Goal: Navigation & Orientation: Go to known website

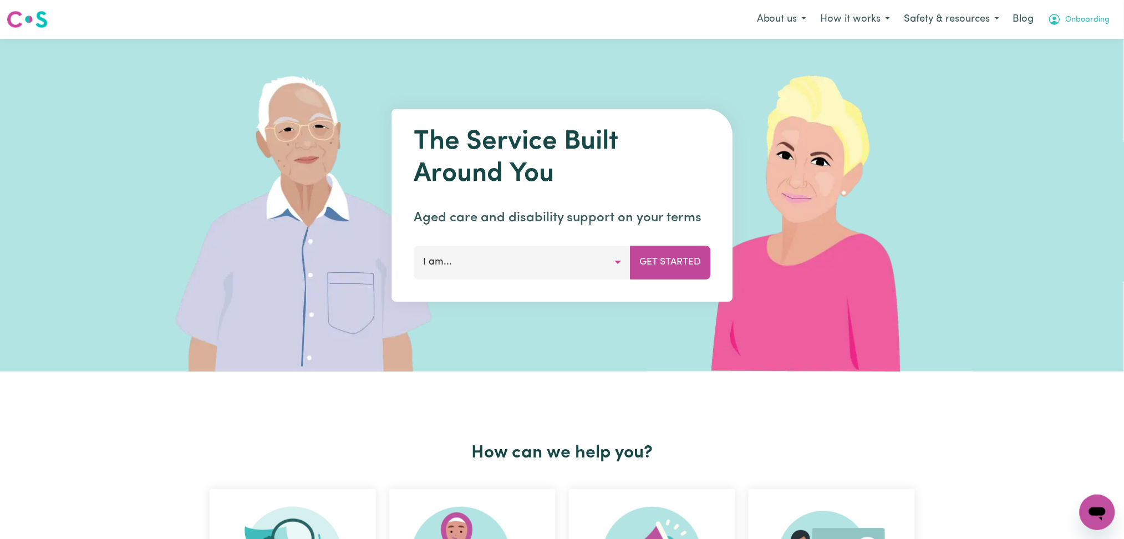
click at [1085, 29] on button "Onboarding" at bounding box center [1079, 19] width 77 height 23
click at [1083, 65] on link "Logout" at bounding box center [1073, 63] width 88 height 21
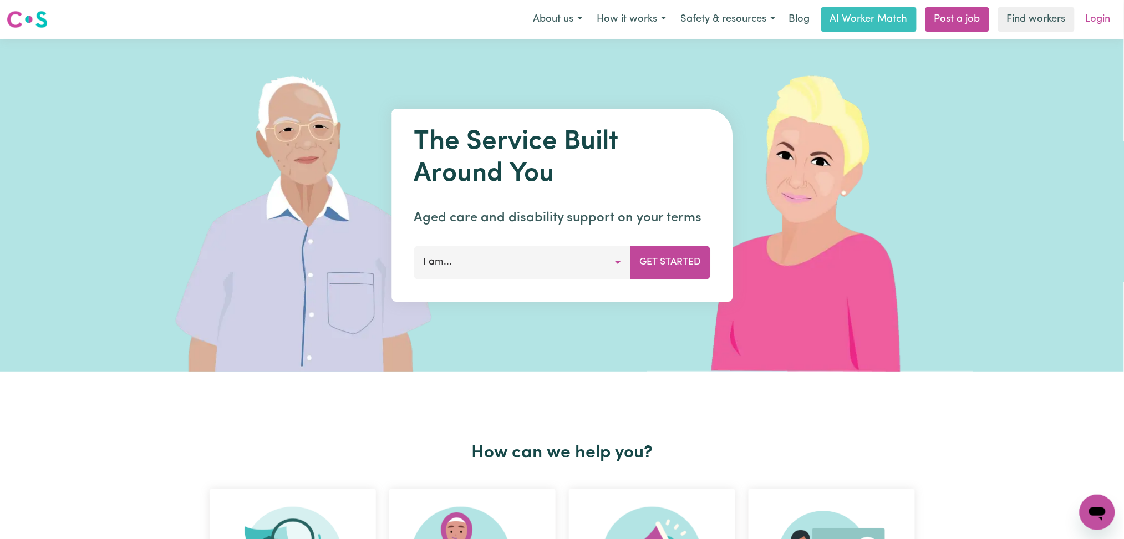
click at [1093, 23] on link "Login" at bounding box center [1098, 19] width 38 height 24
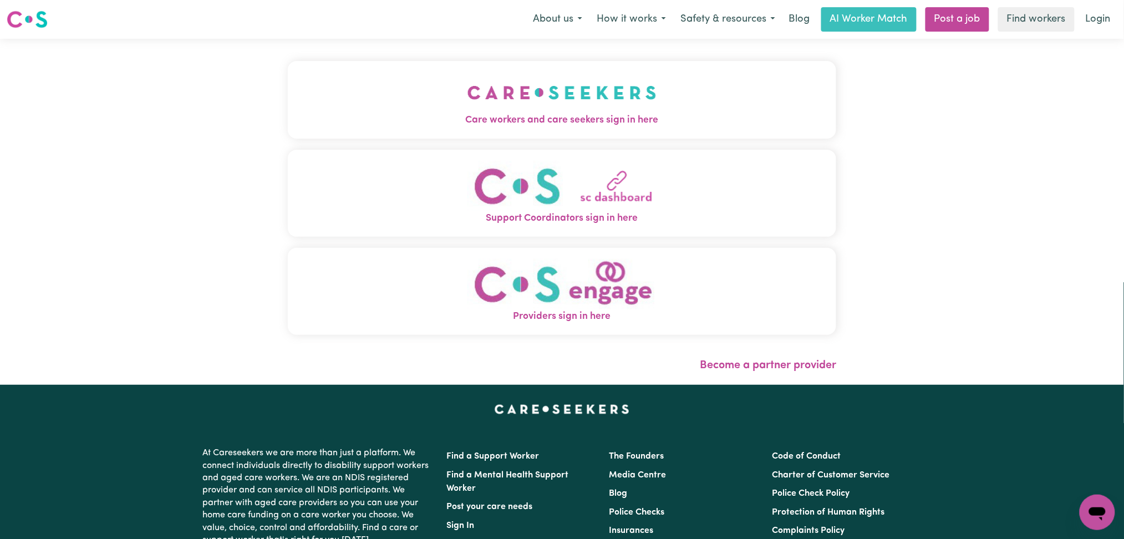
click at [506, 103] on button "Care workers and care seekers sign in here" at bounding box center [562, 100] width 549 height 78
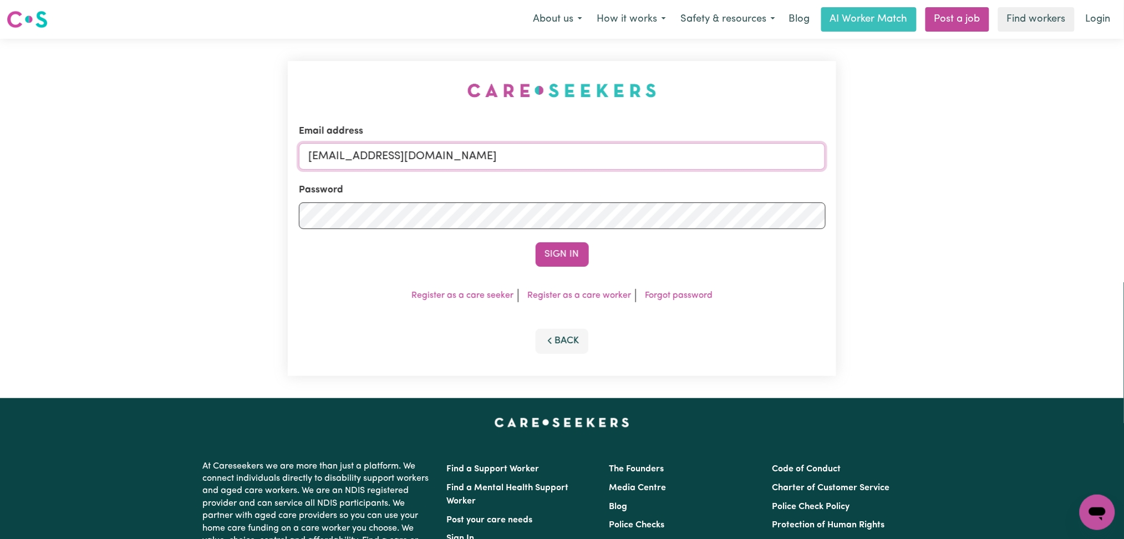
drag, startPoint x: 531, startPoint y: 160, endPoint x: 515, endPoint y: 170, distance: 18.9
click at [531, 160] on input "[EMAIL_ADDRESS][DOMAIN_NAME]" at bounding box center [562, 156] width 527 height 27
drag, startPoint x: 368, startPoint y: 155, endPoint x: 687, endPoint y: 182, distance: 320.6
click at [687, 182] on form "Email address Superuser~[EMAIL_ADDRESS][DOMAIN_NAME] Password Sign In" at bounding box center [562, 195] width 527 height 143
type input "[EMAIL_ADDRESS][DOMAIN_NAME]"
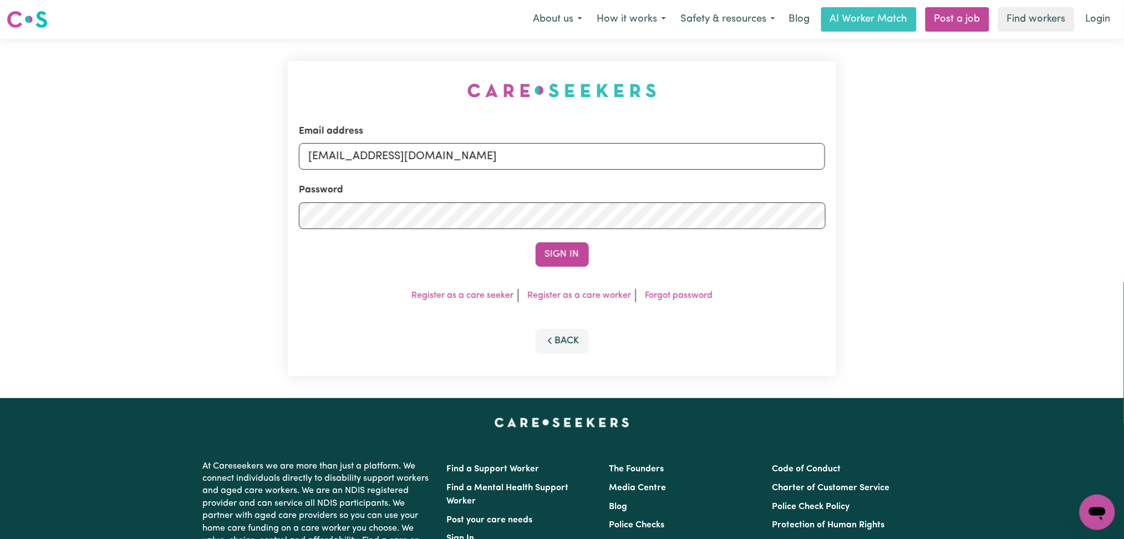
click at [602, 257] on div "Sign In" at bounding box center [562, 254] width 527 height 24
click at [565, 256] on button "Sign In" at bounding box center [562, 254] width 53 height 24
